Goal: Task Accomplishment & Management: Use online tool/utility

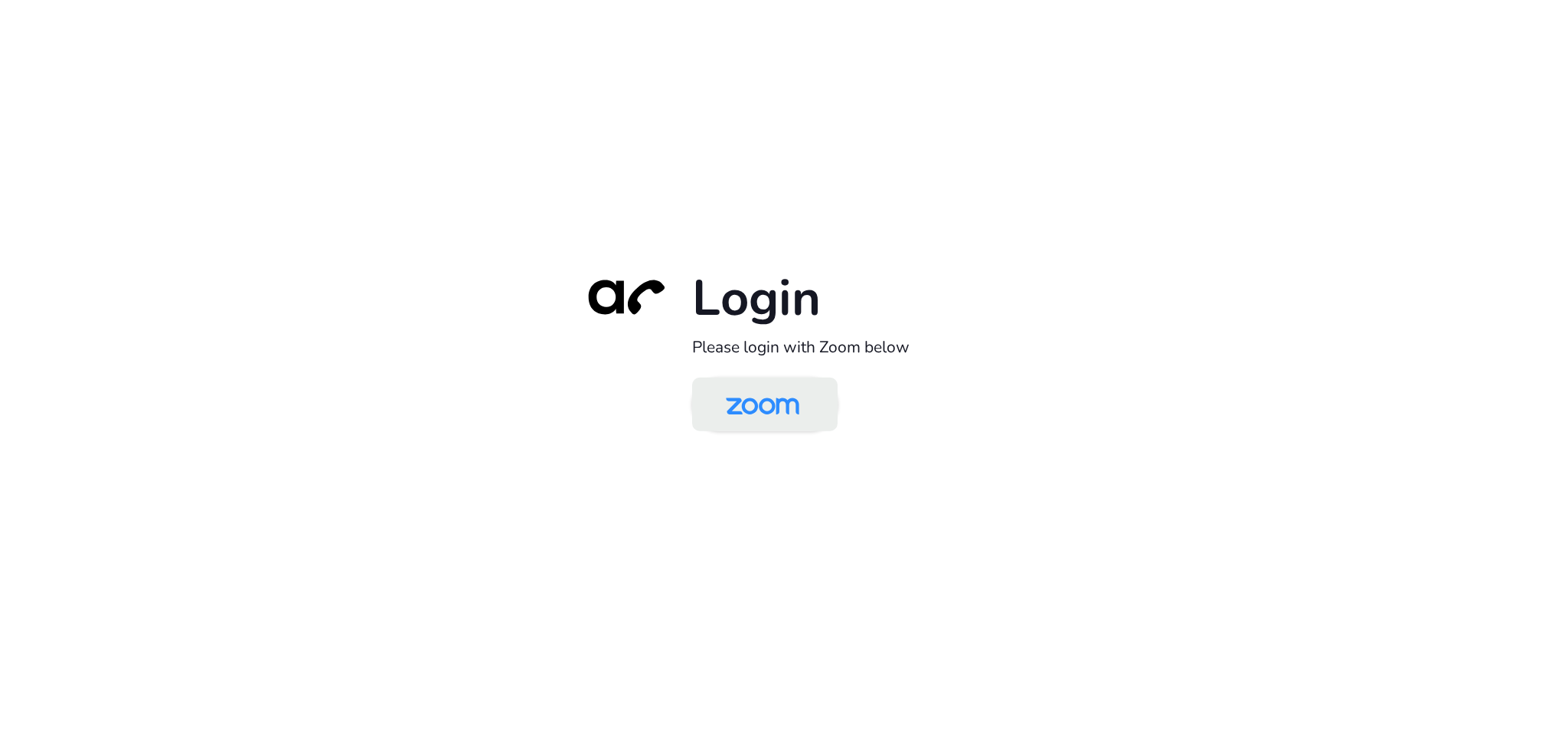
click at [757, 405] on img at bounding box center [763, 405] width 106 height 50
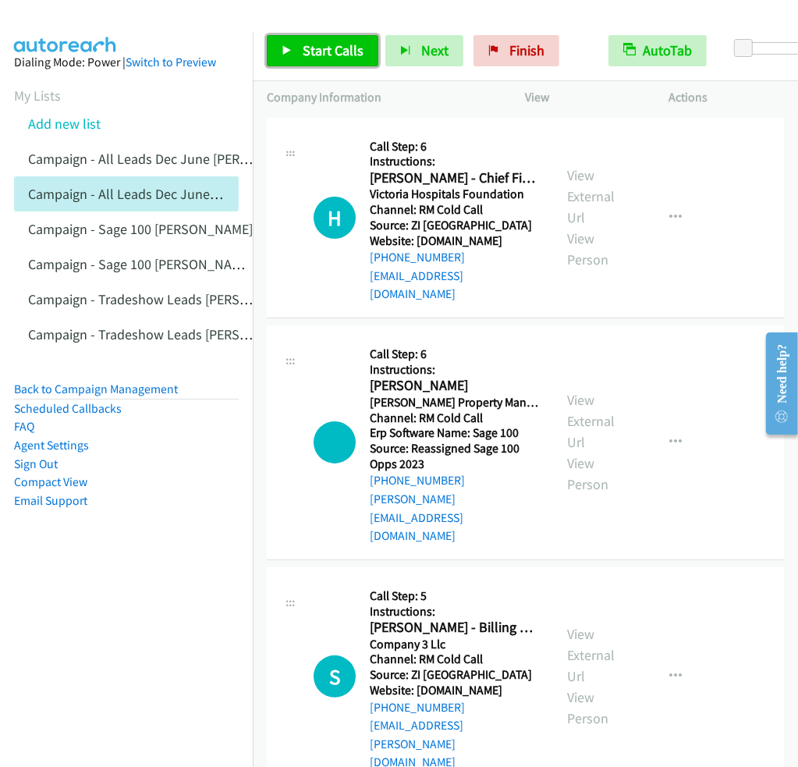
click at [321, 56] on span "Start Calls" at bounding box center [333, 50] width 61 height 18
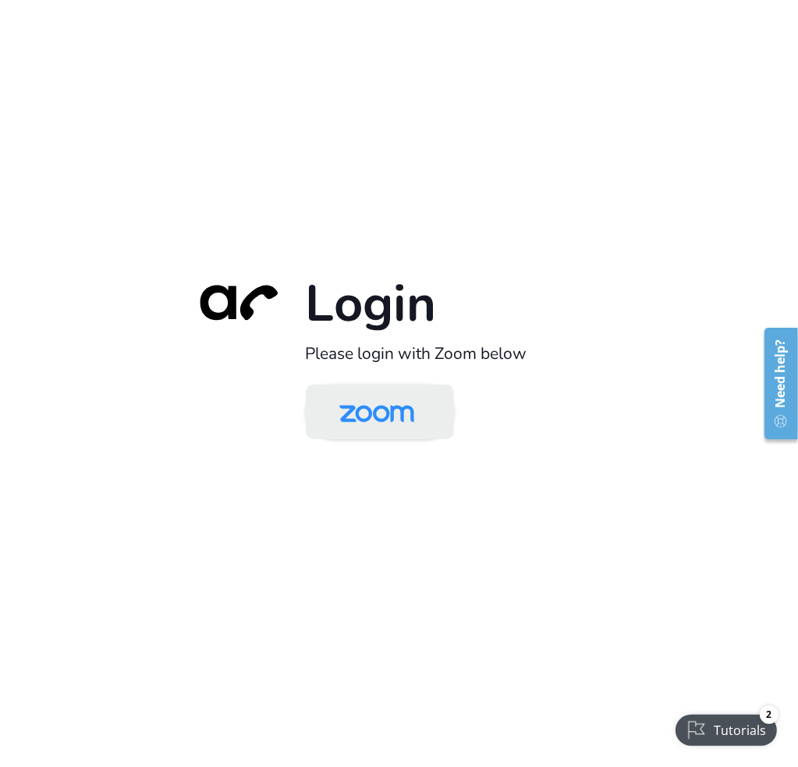
click at [403, 412] on img at bounding box center [377, 413] width 108 height 51
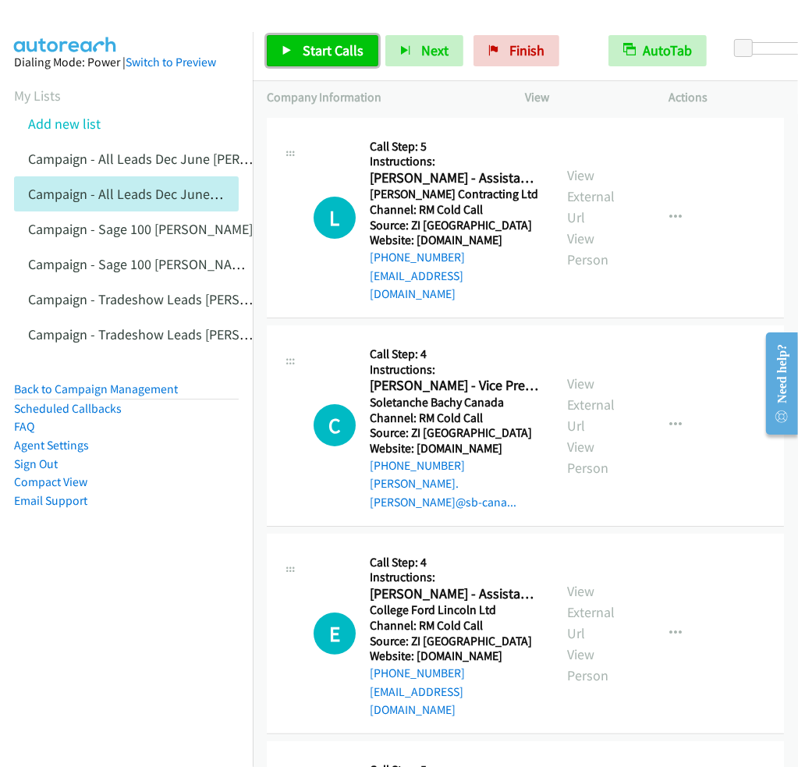
click at [316, 61] on link "Start Calls" at bounding box center [323, 50] width 112 height 31
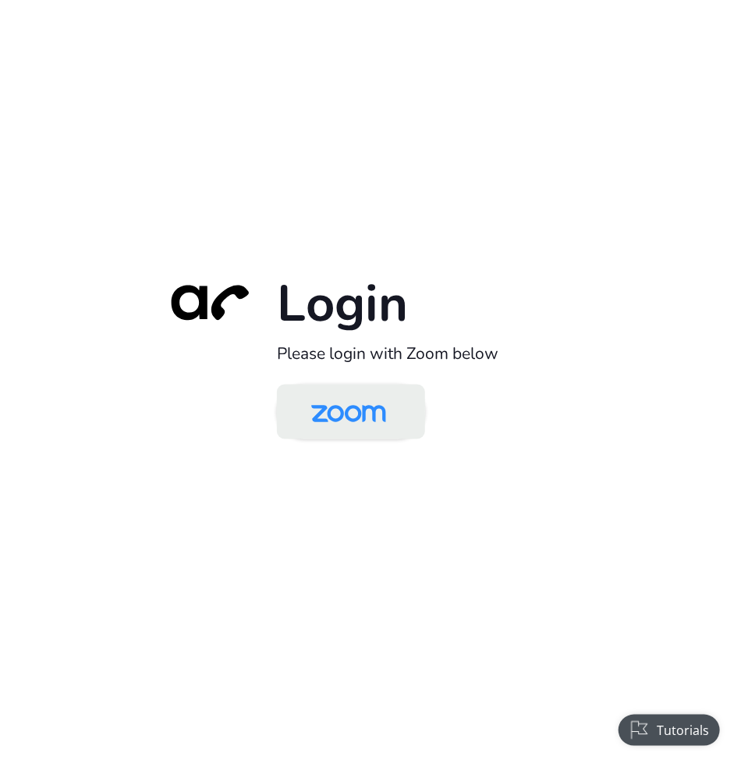
click at [325, 418] on img at bounding box center [349, 413] width 108 height 51
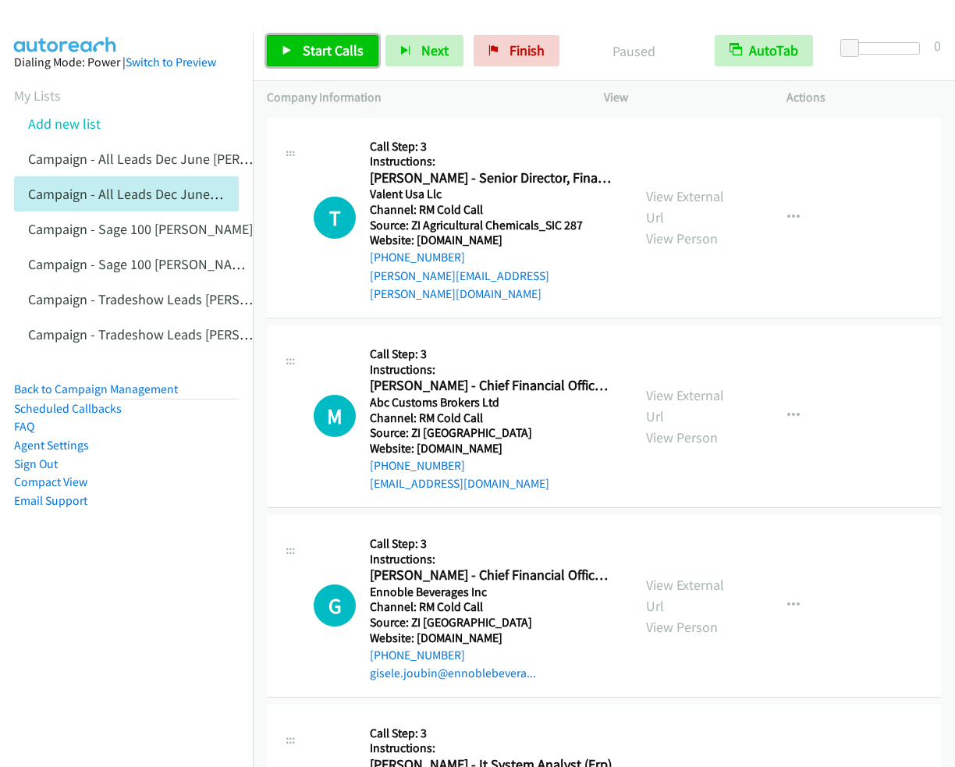
click at [300, 49] on link "Start Calls" at bounding box center [323, 50] width 112 height 31
